Goal: Book appointment/travel/reservation

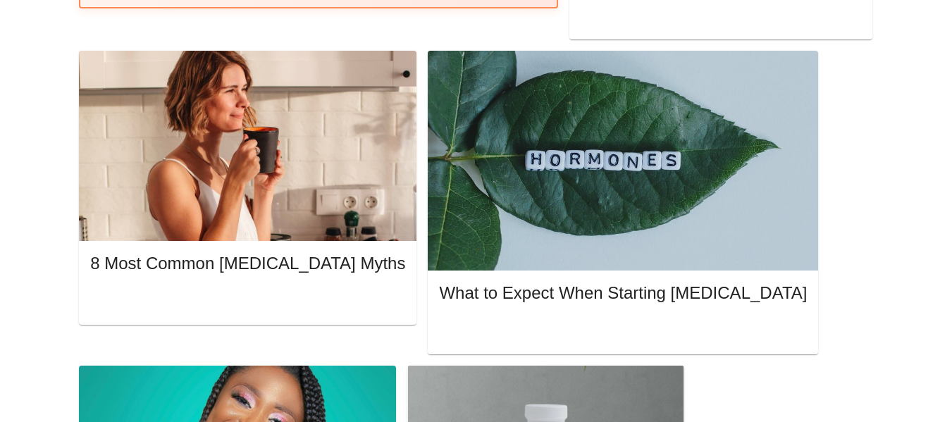
scroll to position [501, 0]
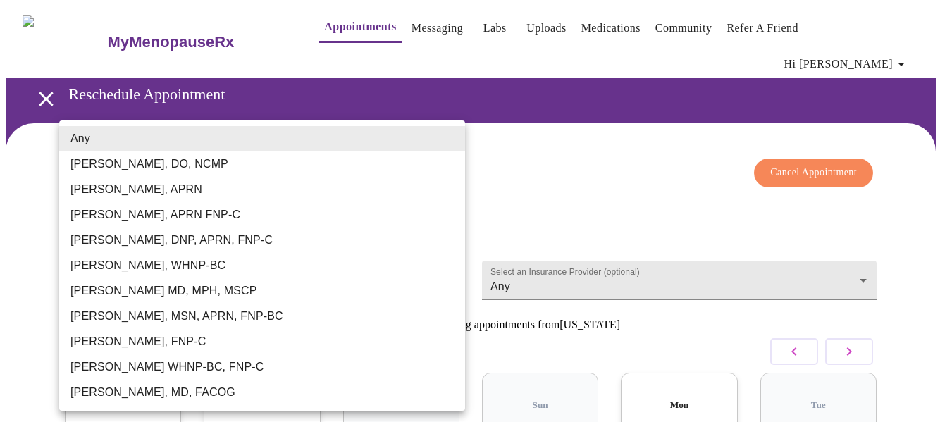
click at [171, 251] on body "MyMenopauseRx Appointments Messaging Labs Uploads Medications Community Refer a…" at bounding box center [476, 322] width 940 height 632
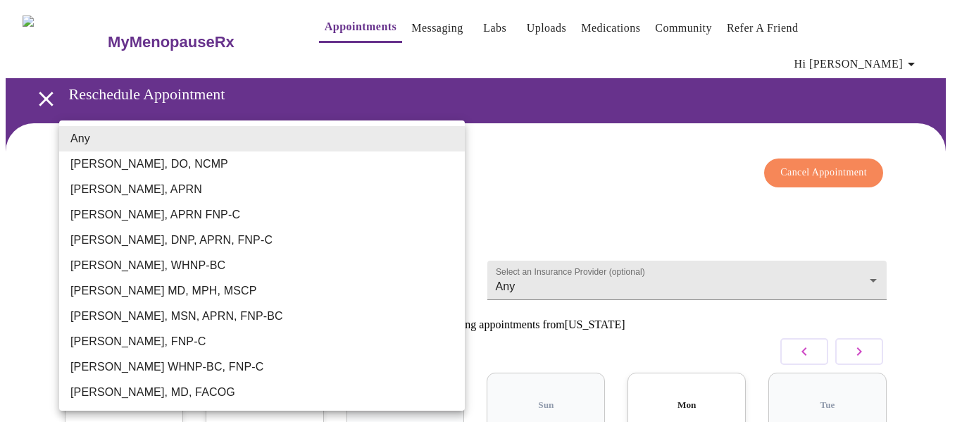
click at [168, 214] on li "[PERSON_NAME], APRN FNP-C" at bounding box center [262, 214] width 406 height 25
type input "[PERSON_NAME], APRN FNP-C"
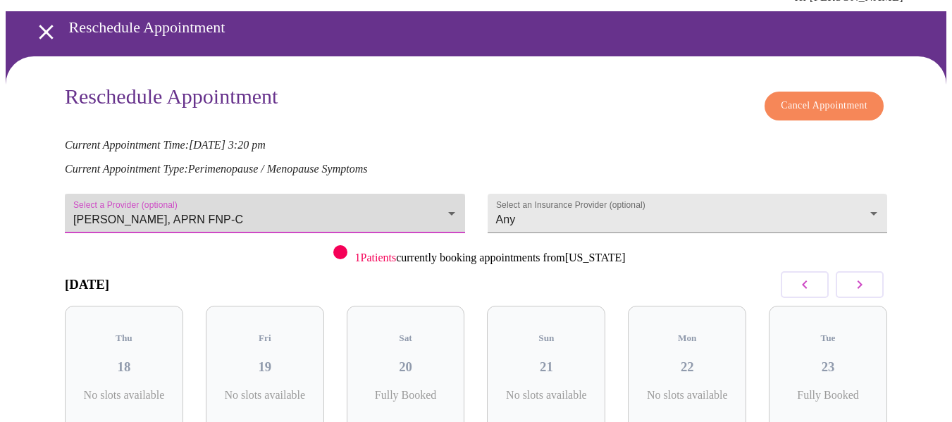
scroll to position [172, 0]
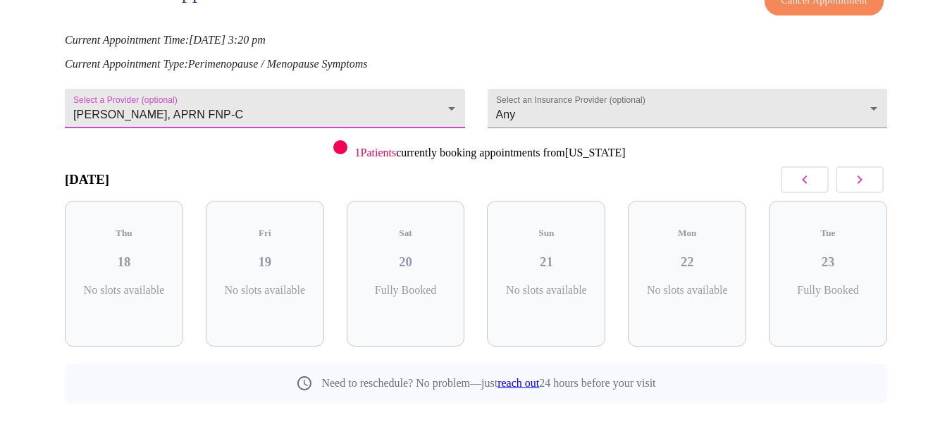
click at [854, 166] on button "button" at bounding box center [859, 179] width 48 height 27
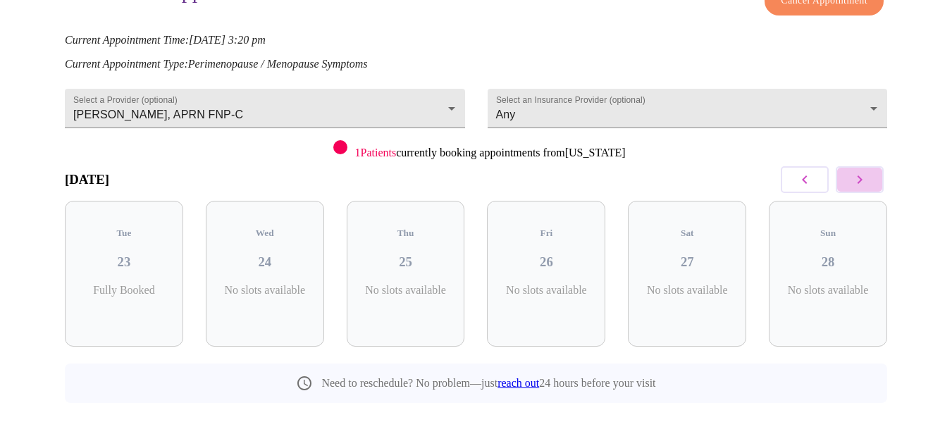
click at [854, 166] on button "button" at bounding box center [859, 179] width 48 height 27
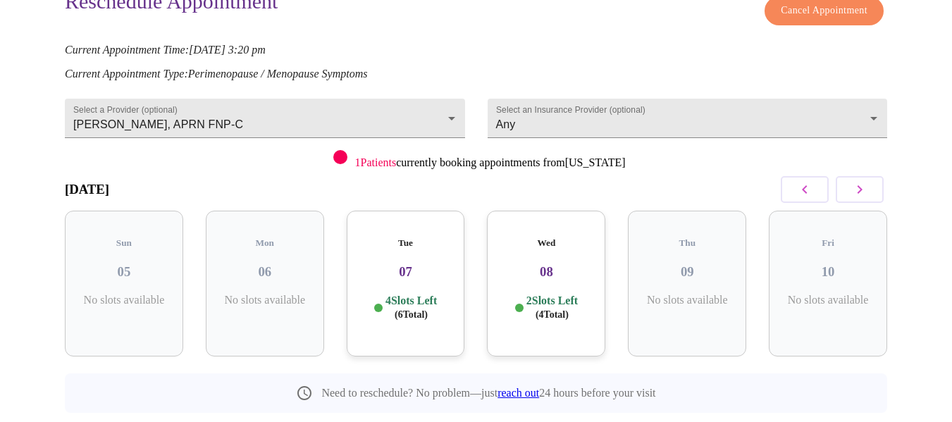
scroll to position [0, 0]
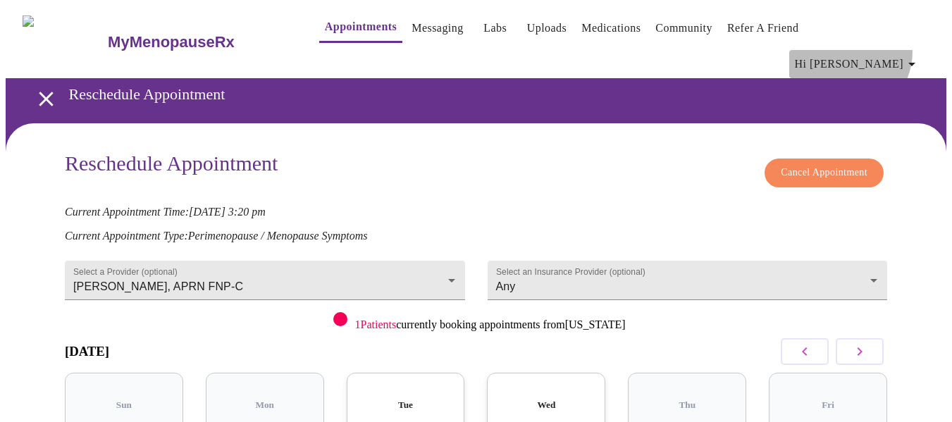
click at [867, 50] on button "Hi [PERSON_NAME]" at bounding box center [857, 64] width 137 height 28
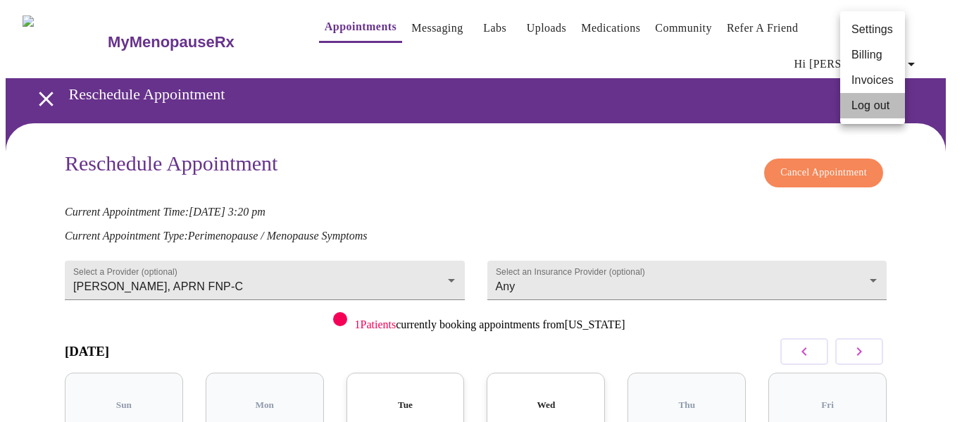
click at [867, 106] on li "Log out" at bounding box center [872, 105] width 65 height 25
